Goal: Transaction & Acquisition: Purchase product/service

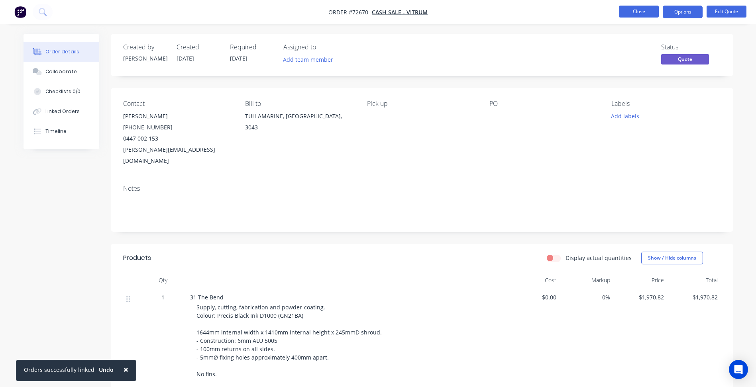
click at [635, 9] on button "Close" at bounding box center [639, 12] width 40 height 12
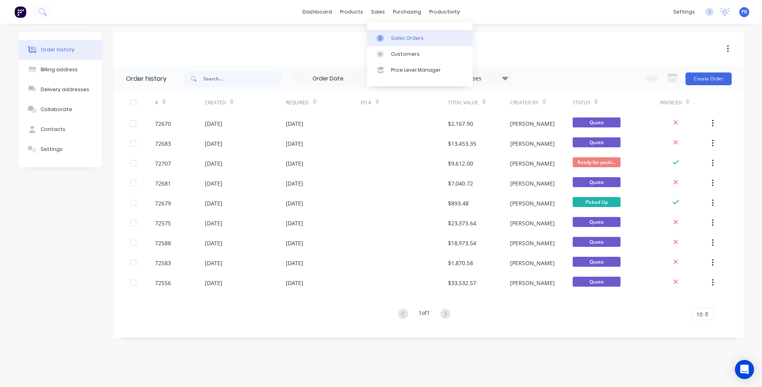
click at [402, 39] on div "Sales Orders" at bounding box center [407, 38] width 33 height 7
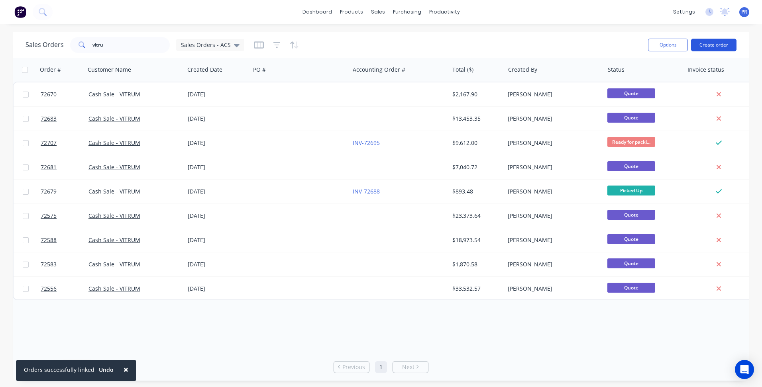
click at [706, 47] on button "Create order" at bounding box center [713, 45] width 45 height 13
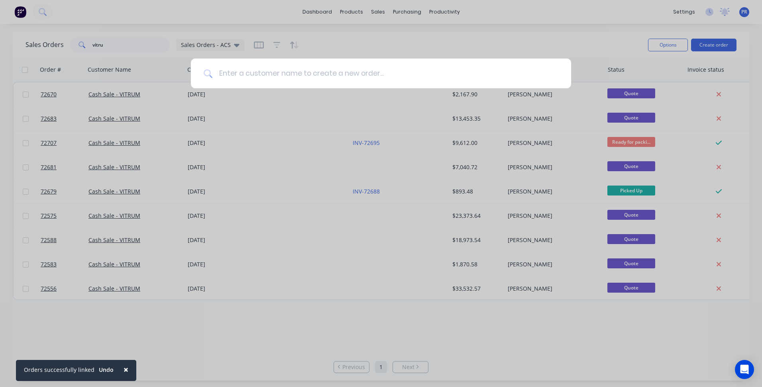
click at [356, 67] on input at bounding box center [385, 74] width 346 height 30
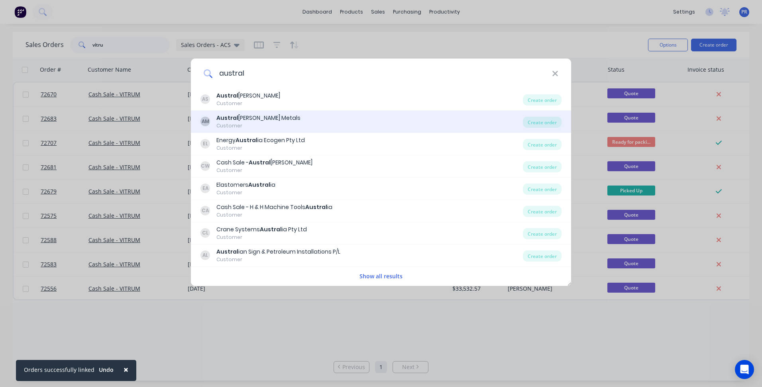
type input "austral"
click at [261, 123] on div "Customer" at bounding box center [258, 125] width 84 height 7
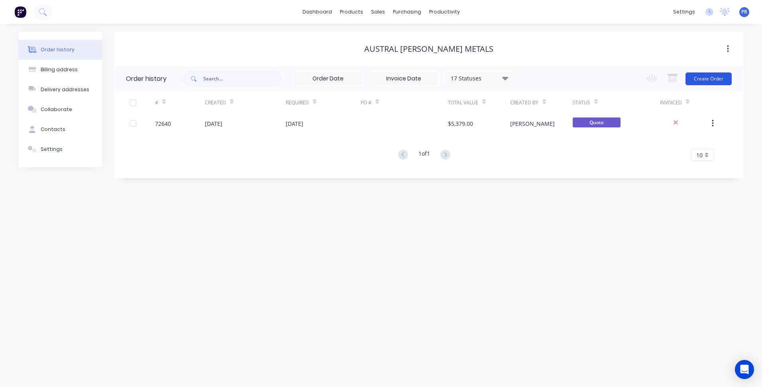
click at [705, 77] on button "Create Order" at bounding box center [708, 79] width 46 height 13
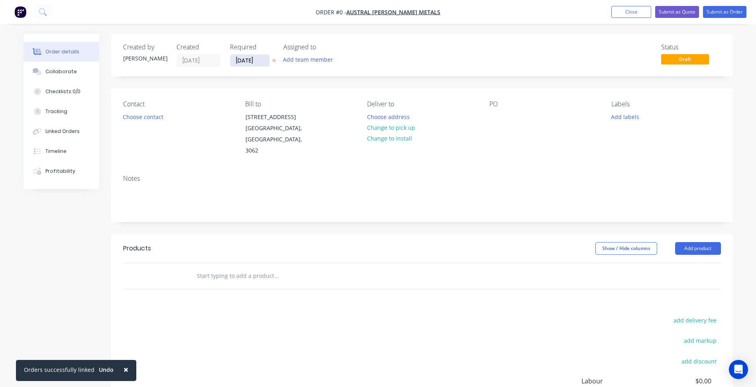
click at [240, 60] on input "[DATE]" at bounding box center [249, 61] width 39 height 12
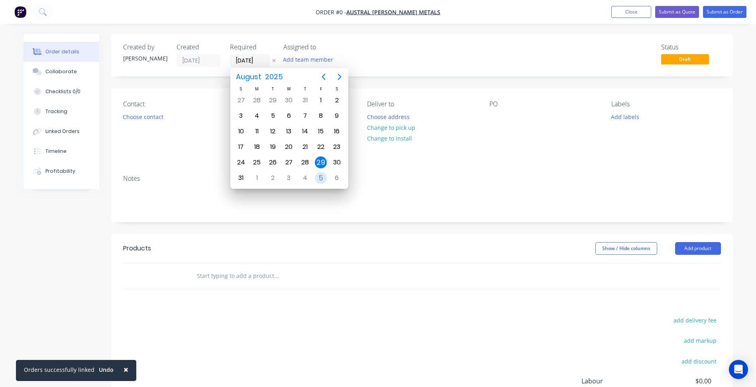
click at [326, 176] on div "5" at bounding box center [321, 178] width 12 height 12
type input "[DATE]"
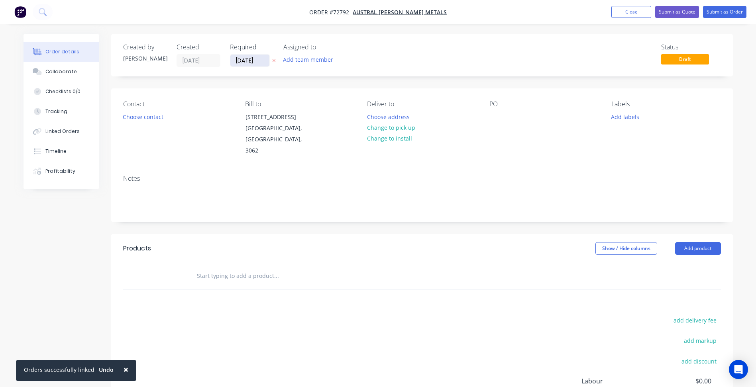
click at [255, 59] on input "[DATE]" at bounding box center [249, 61] width 39 height 12
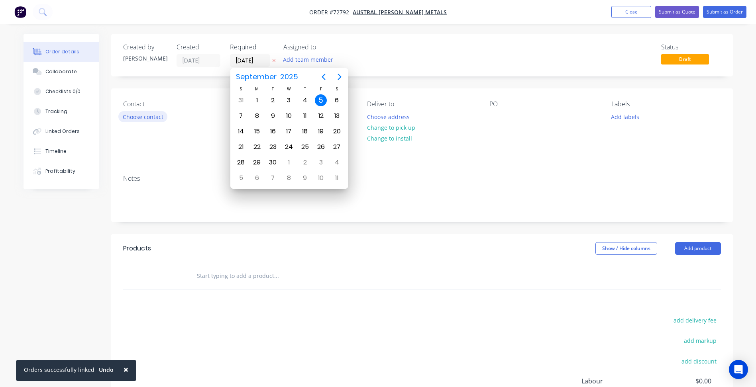
click at [151, 116] on button "Choose contact" at bounding box center [142, 116] width 49 height 11
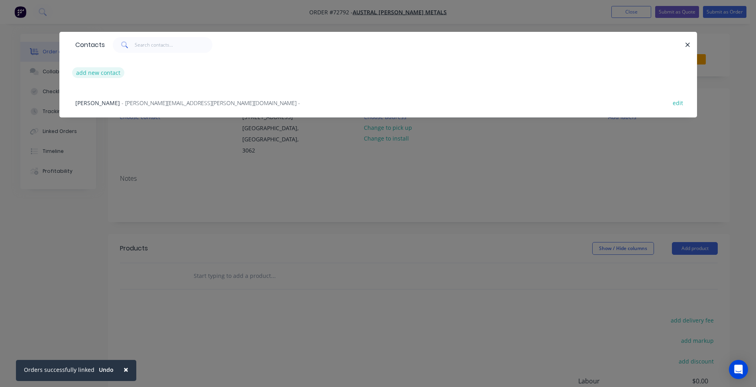
click at [91, 73] on button "add new contact" at bounding box center [98, 72] width 53 height 11
select select "AU"
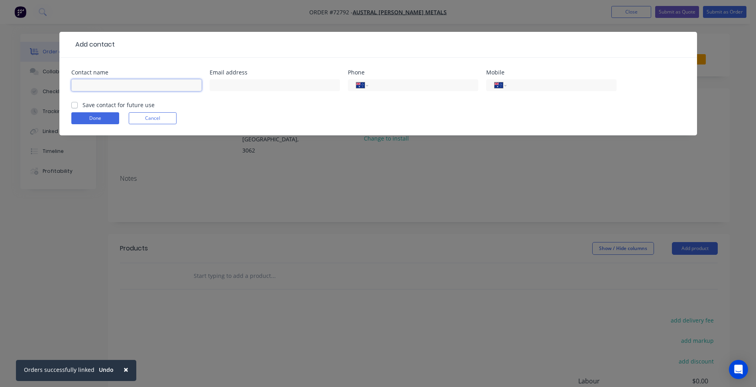
click at [118, 86] on input "text" at bounding box center [136, 85] width 130 height 12
type input "[PERSON_NAME]"
click at [241, 84] on input "text" at bounding box center [275, 85] width 130 height 12
click at [243, 87] on input "text" at bounding box center [275, 85] width 130 height 12
paste input "[PERSON_NAME][EMAIL_ADDRESS][PERSON_NAME][DOMAIN_NAME]"
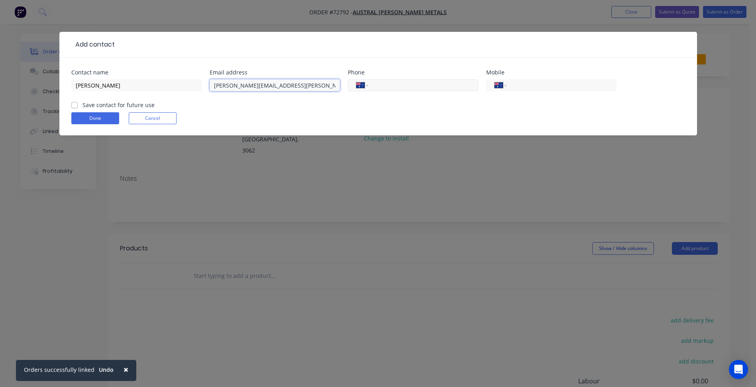
type input "[PERSON_NAME][EMAIL_ADDRESS][PERSON_NAME][DOMAIN_NAME]"
click at [405, 86] on input "tel" at bounding box center [422, 85] width 96 height 9
type input "[PHONE_NUMBER]"
click at [102, 105] on label "Save contact for future use" at bounding box center [118, 105] width 72 height 8
click at [78, 105] on input "Save contact for future use" at bounding box center [74, 105] width 6 height 8
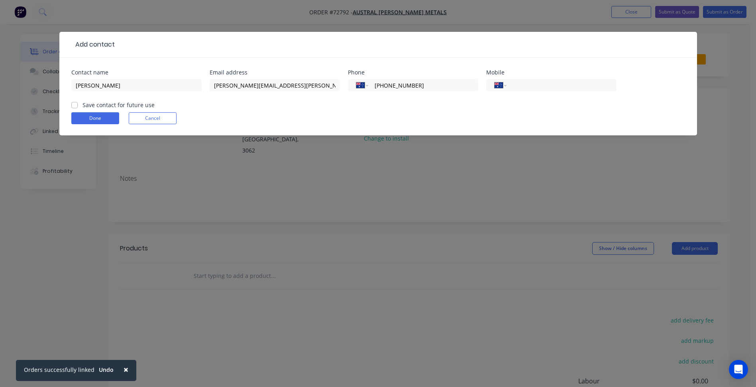
checkbox input "true"
click at [99, 120] on button "Done" at bounding box center [95, 118] width 48 height 12
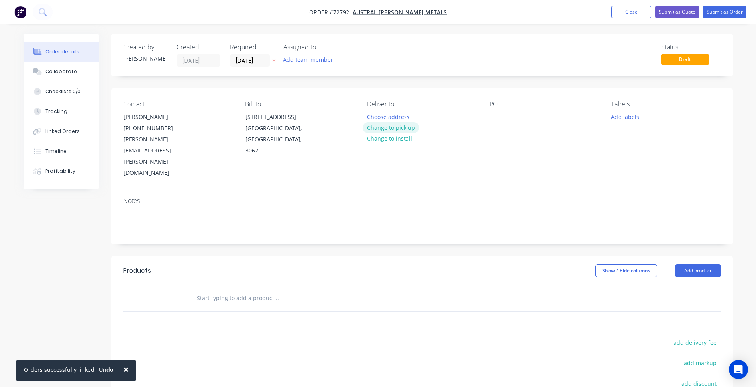
click at [396, 131] on button "Change to pick up" at bounding box center [391, 127] width 57 height 11
click at [500, 116] on div at bounding box center [495, 117] width 13 height 12
click at [688, 265] on button "Add product" at bounding box center [698, 271] width 46 height 13
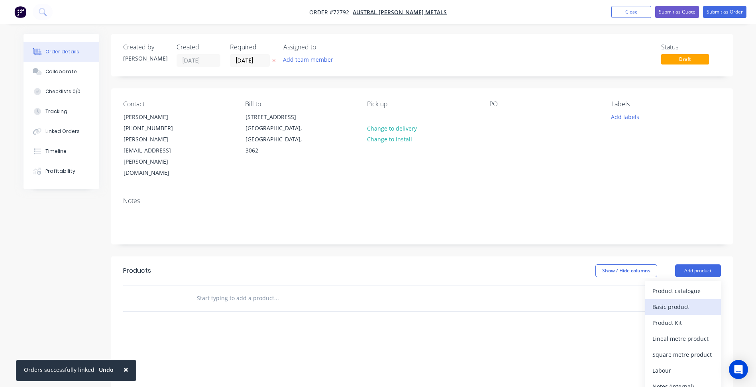
click at [674, 301] on div "Basic product" at bounding box center [682, 307] width 61 height 12
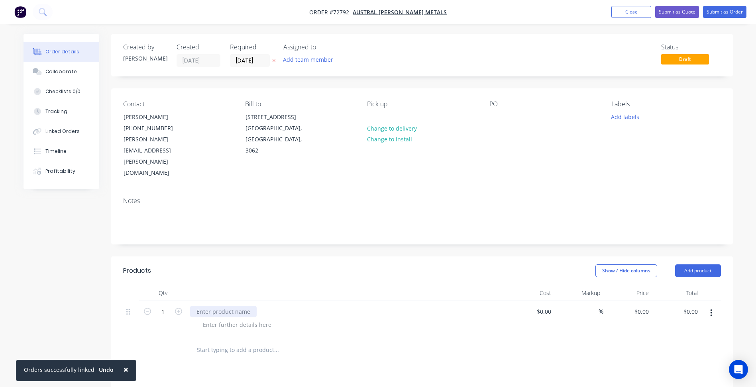
click at [215, 306] on div at bounding box center [223, 312] width 67 height 12
click at [226, 306] on div "1.2mm SS no. 4" at bounding box center [217, 312] width 54 height 12
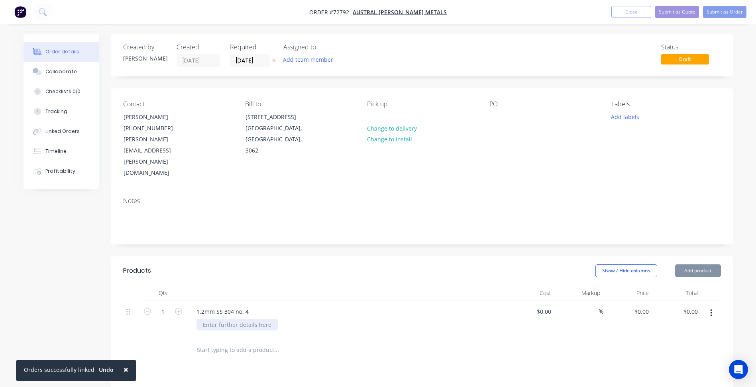
click at [227, 319] on div at bounding box center [236, 325] width 81 height 12
click at [168, 306] on input "1" at bounding box center [163, 312] width 21 height 12
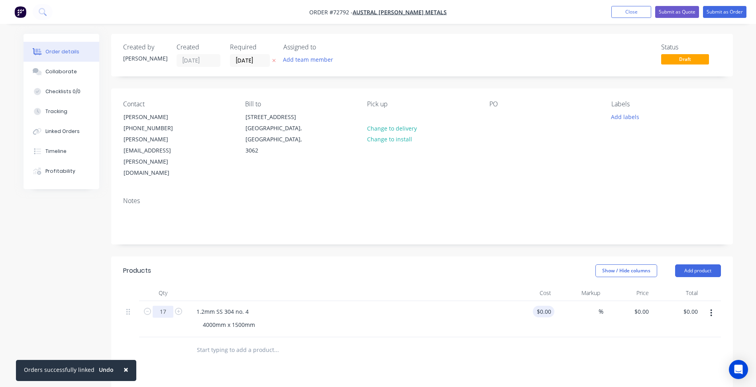
type input "17"
click at [543, 306] on div "$0.00" at bounding box center [544, 312] width 22 height 12
click at [551, 306] on input "0" at bounding box center [545, 312] width 18 height 12
type input "$260.00"
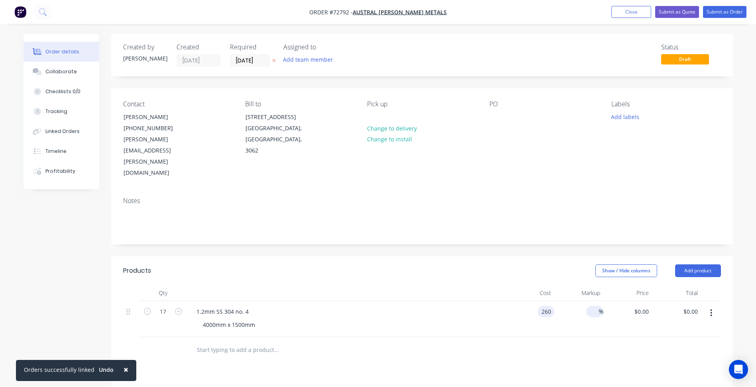
type input "$4,420.00"
drag, startPoint x: 599, startPoint y: 276, endPoint x: 592, endPoint y: 278, distance: 7.6
click at [597, 306] on div "%" at bounding box center [594, 312] width 17 height 12
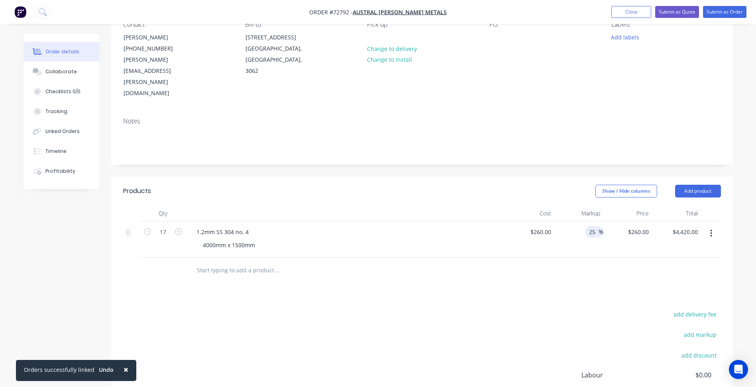
type input "25"
type input "$325.00"
type input "$5,525.00"
click at [437, 309] on div "add delivery fee add markup add discount Labour $0.00 Sub total $4,420.00 Margi…" at bounding box center [422, 386] width 598 height 154
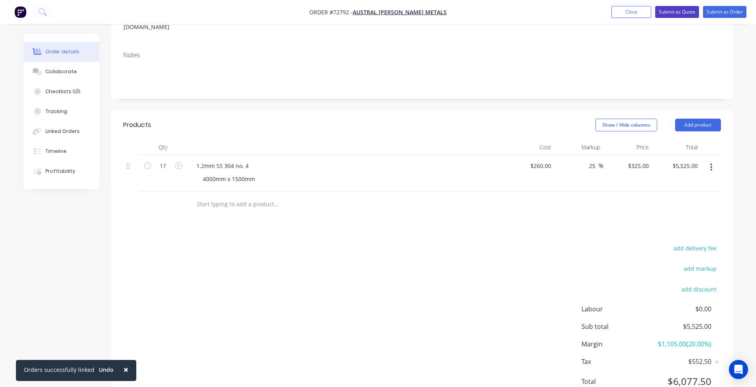
click at [682, 10] on button "Submit as Quote" at bounding box center [677, 12] width 44 height 12
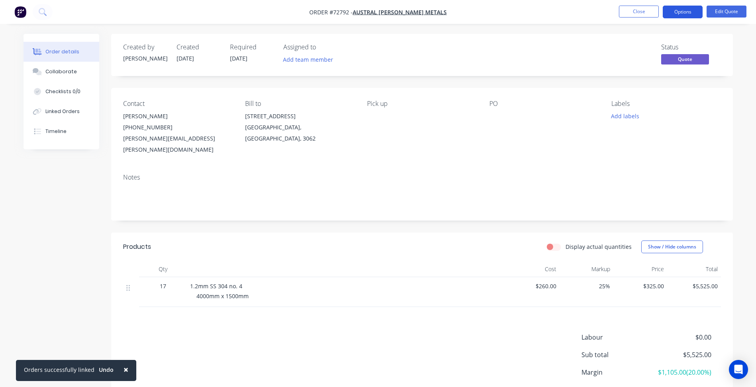
click at [679, 11] on button "Options" at bounding box center [682, 12] width 40 height 13
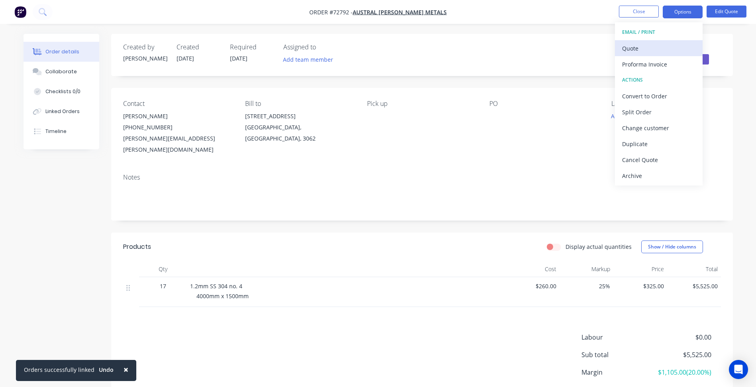
click at [641, 50] on div "Quote" at bounding box center [658, 49] width 73 height 12
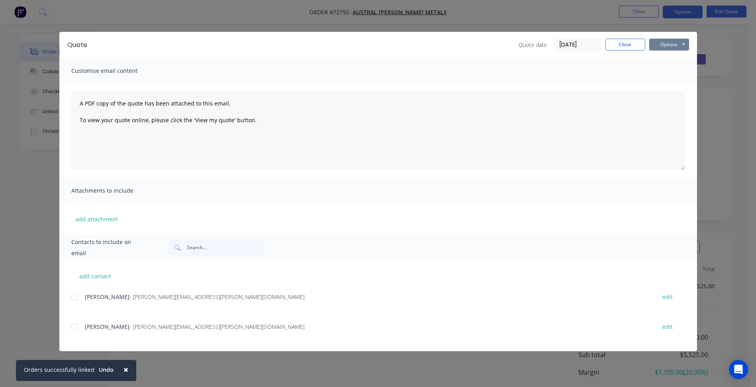
click at [666, 47] on button "Options" at bounding box center [669, 45] width 40 height 12
click at [661, 59] on button "Preview" at bounding box center [674, 58] width 51 height 13
click at [666, 46] on button "Options" at bounding box center [669, 45] width 40 height 12
click at [659, 61] on button "Preview" at bounding box center [674, 58] width 51 height 13
drag, startPoint x: 615, startPoint y: 42, endPoint x: 621, endPoint y: 28, distance: 15.7
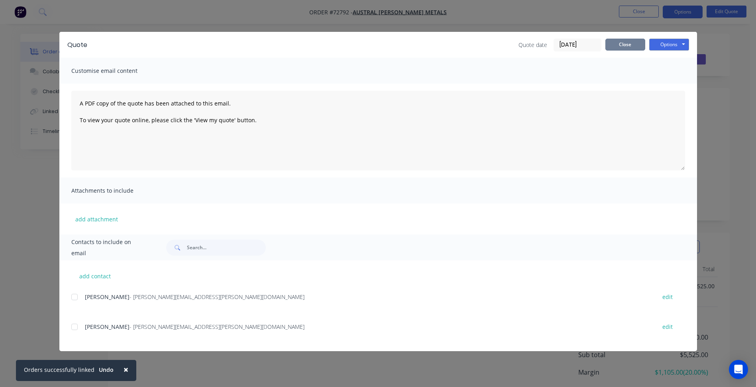
click at [615, 42] on button "Close" at bounding box center [625, 45] width 40 height 12
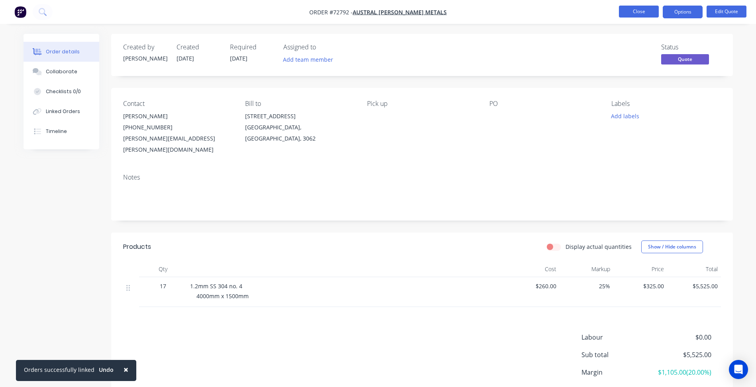
click at [635, 14] on button "Close" at bounding box center [639, 12] width 40 height 12
